Goal: Task Accomplishment & Management: Complete application form

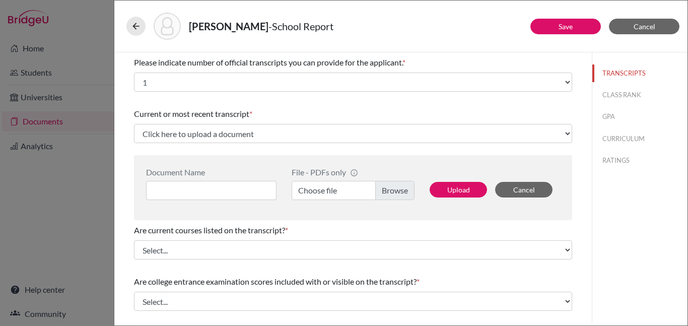
select select "1"
click at [662, 29] on button "Cancel" at bounding box center [644, 27] width 71 height 16
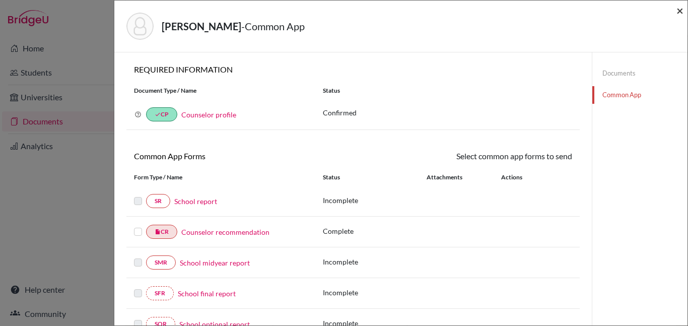
click at [679, 11] on span "×" at bounding box center [680, 10] width 7 height 15
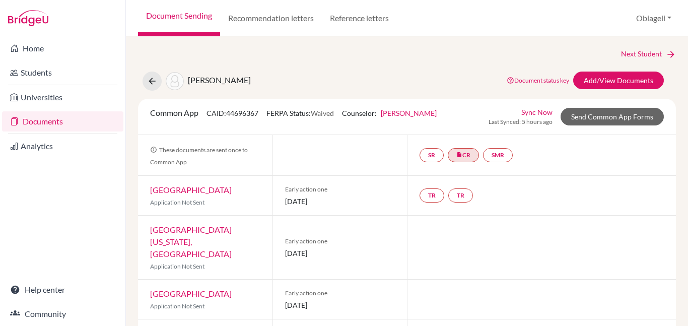
click at [28, 122] on link "Documents" at bounding box center [62, 121] width 121 height 20
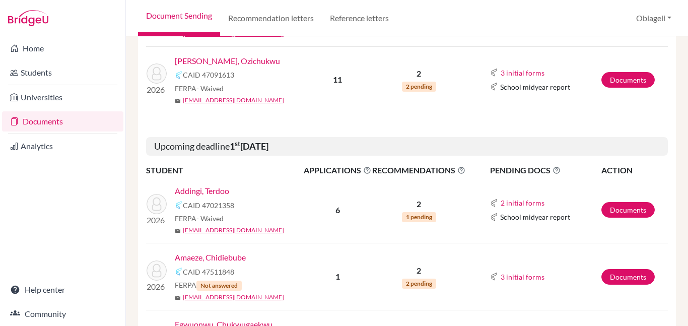
scroll to position [286, 0]
